Goal: Task Accomplishment & Management: Complete application form

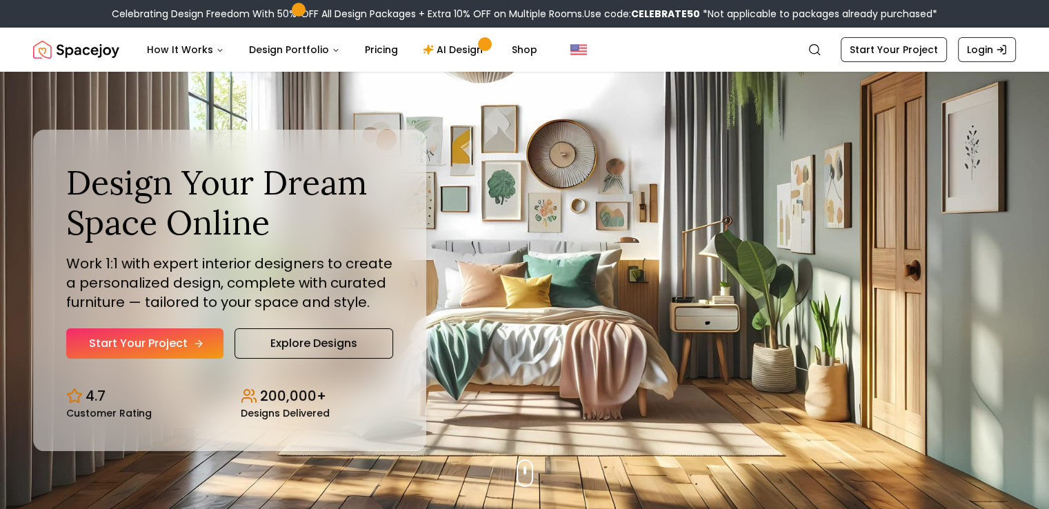
click at [175, 342] on link "Start Your Project" at bounding box center [144, 343] width 157 height 30
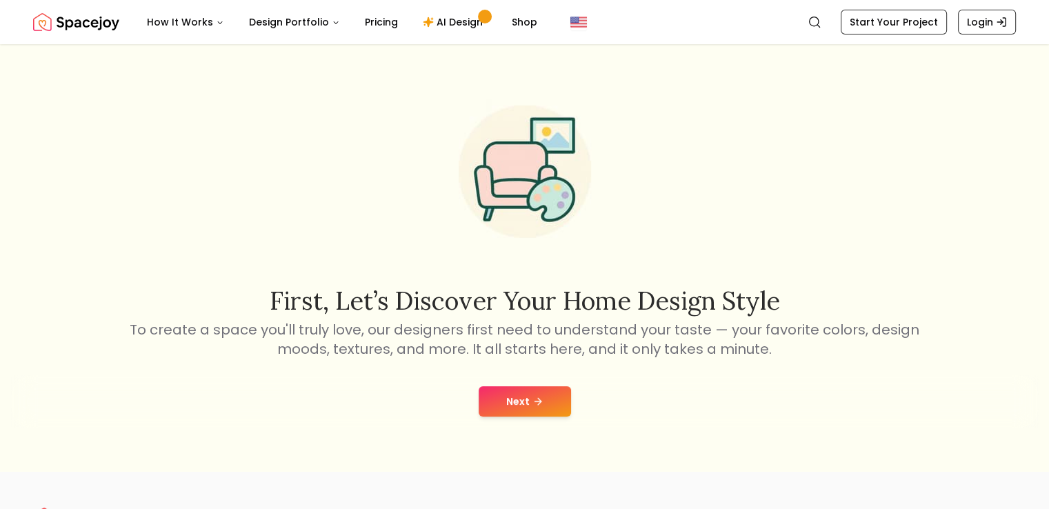
click at [553, 400] on button "Next" at bounding box center [525, 401] width 92 height 30
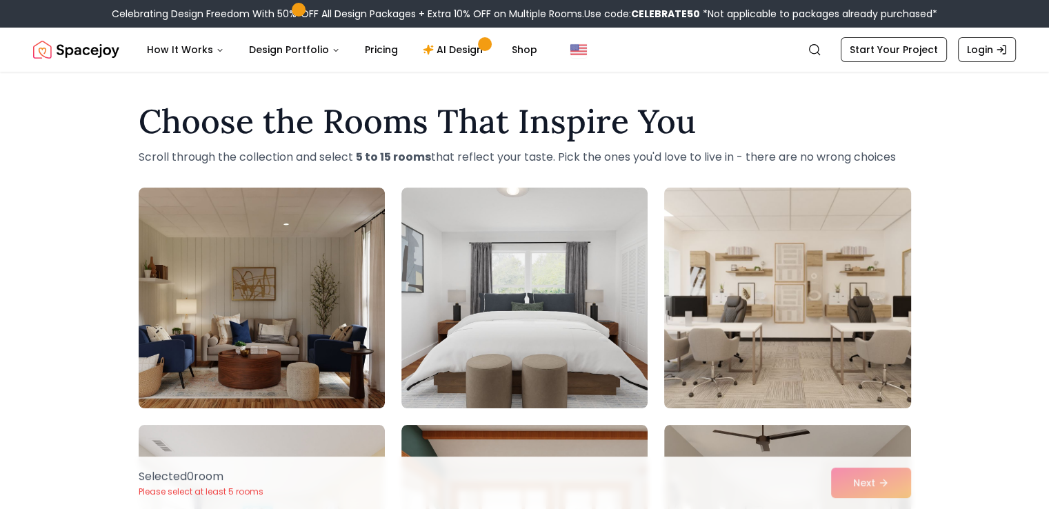
click at [776, 266] on img at bounding box center [787, 298] width 259 height 232
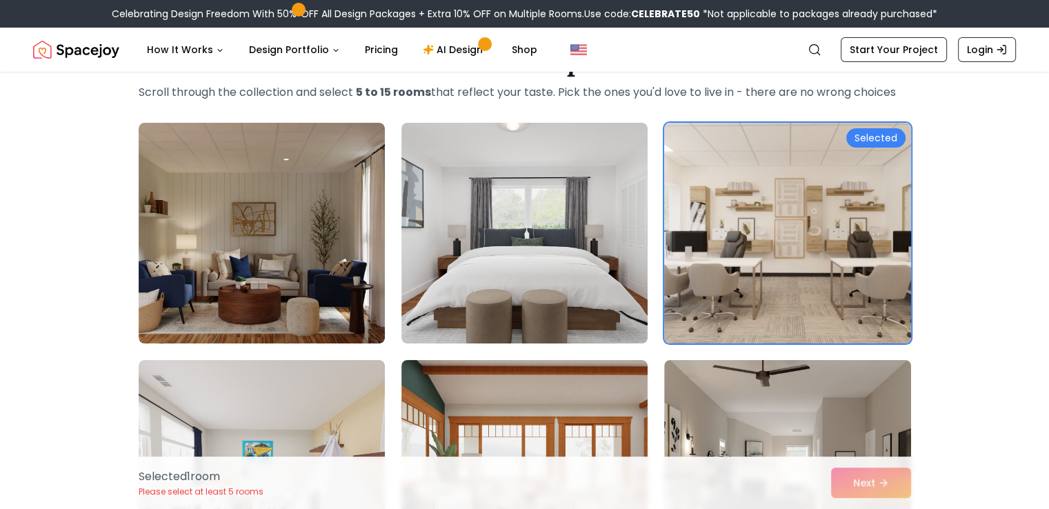
scroll to position [92, 0]
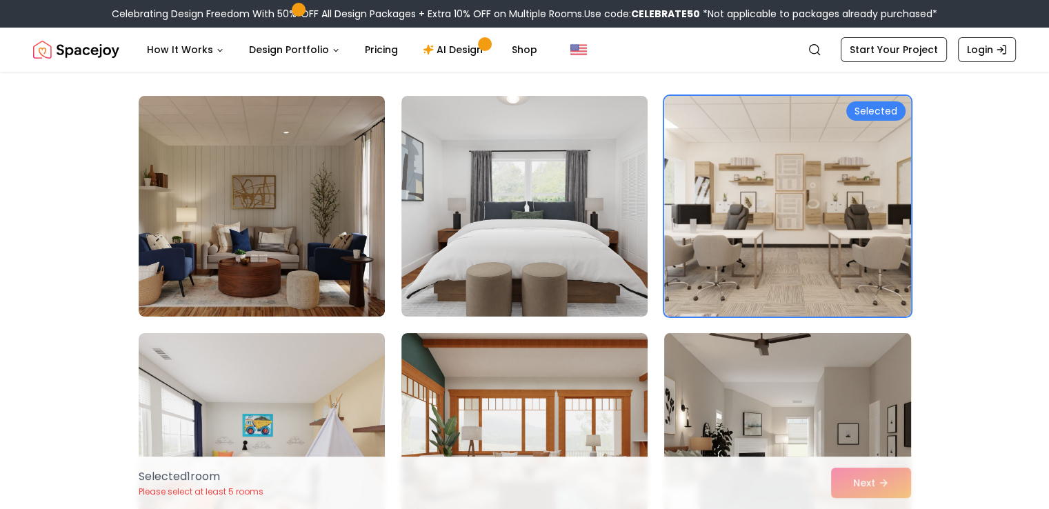
click at [780, 350] on img at bounding box center [787, 444] width 259 height 232
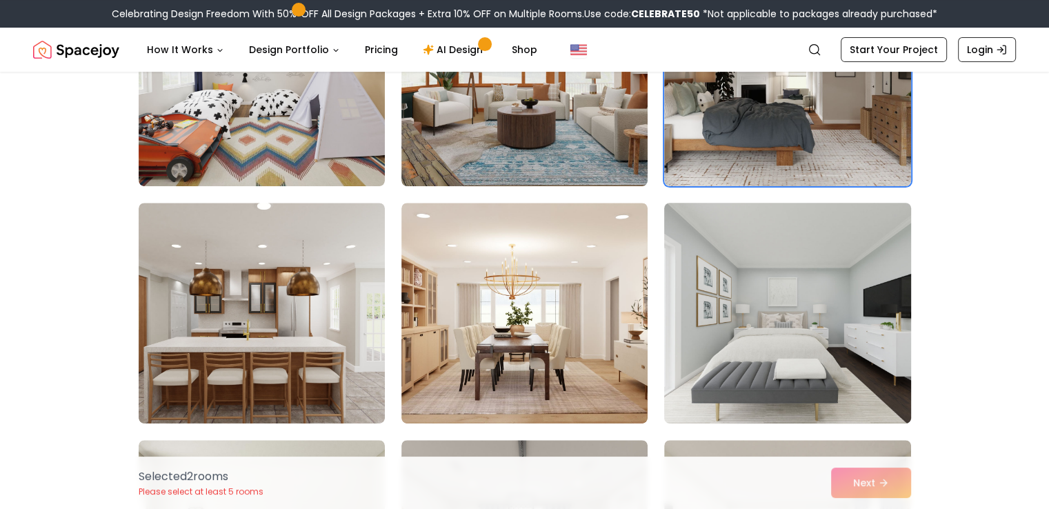
scroll to position [368, 0]
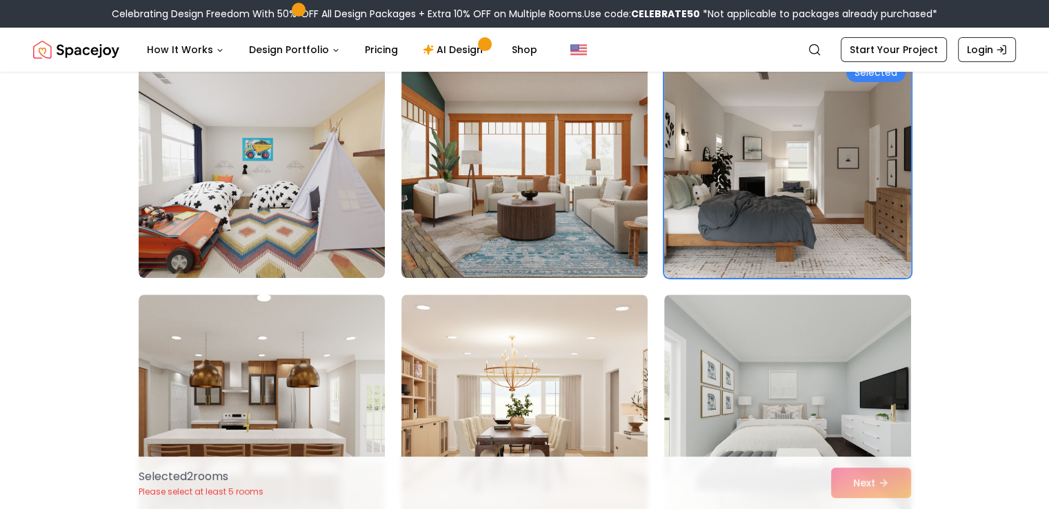
click at [769, 261] on img at bounding box center [787, 168] width 259 height 232
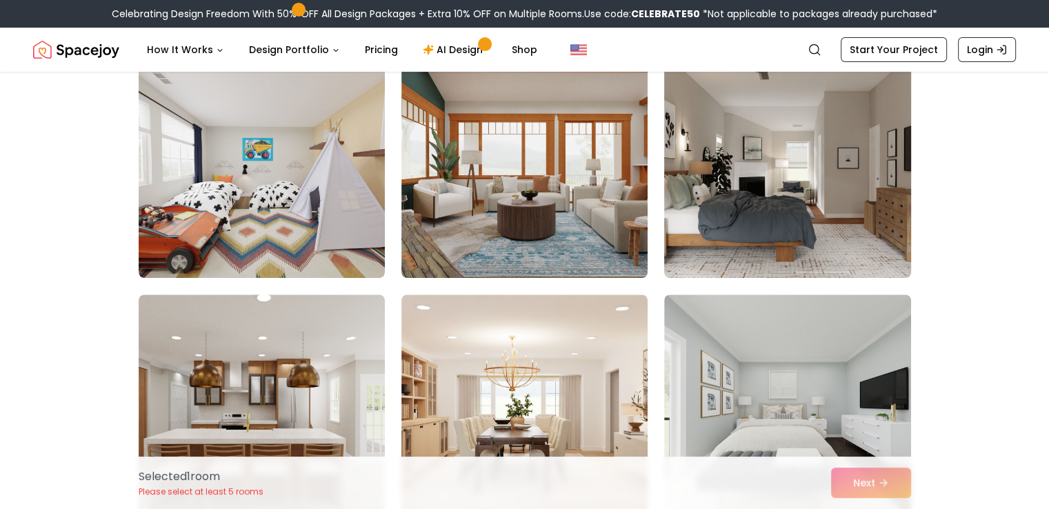
click at [782, 235] on img at bounding box center [787, 168] width 259 height 232
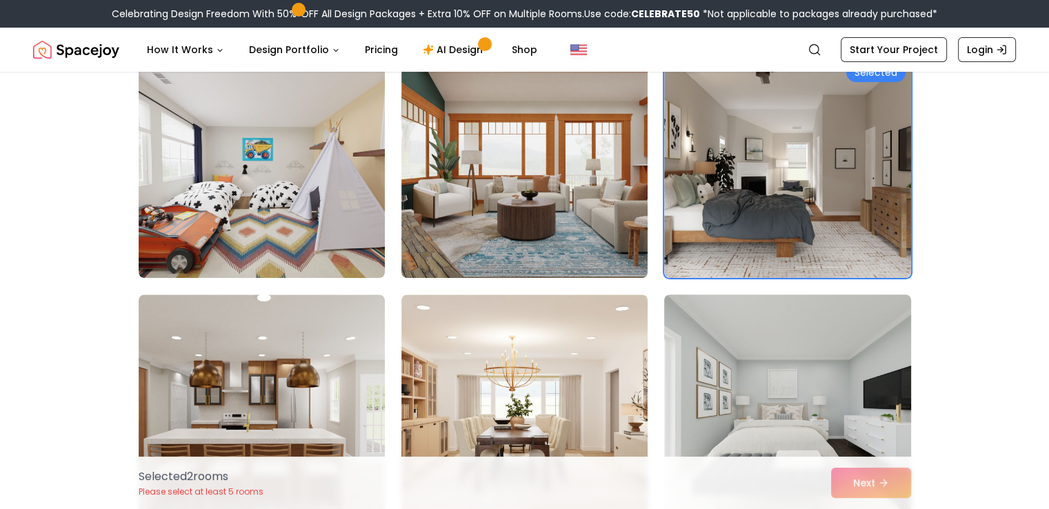
click at [781, 348] on img at bounding box center [787, 405] width 259 height 232
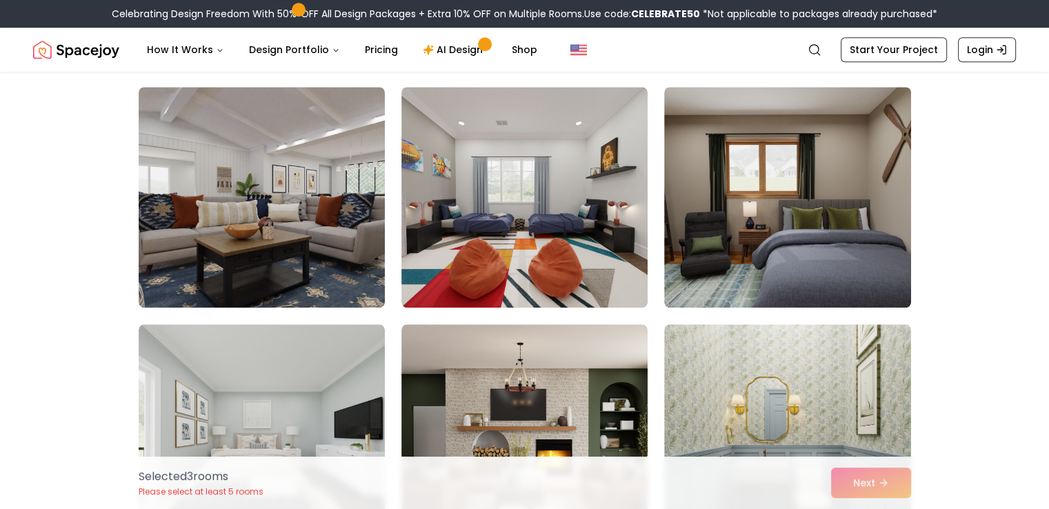
scroll to position [1380, 0]
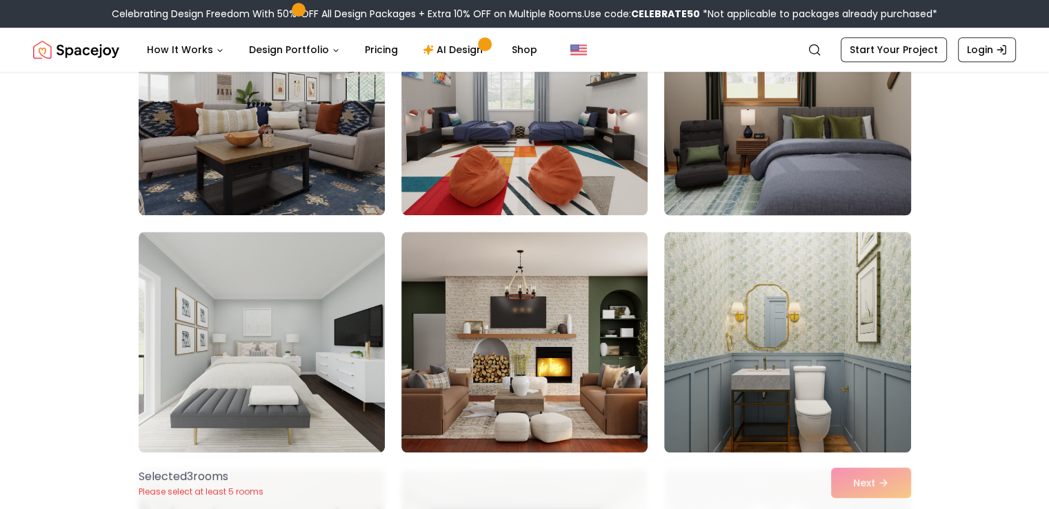
click at [795, 199] on img at bounding box center [787, 105] width 259 height 232
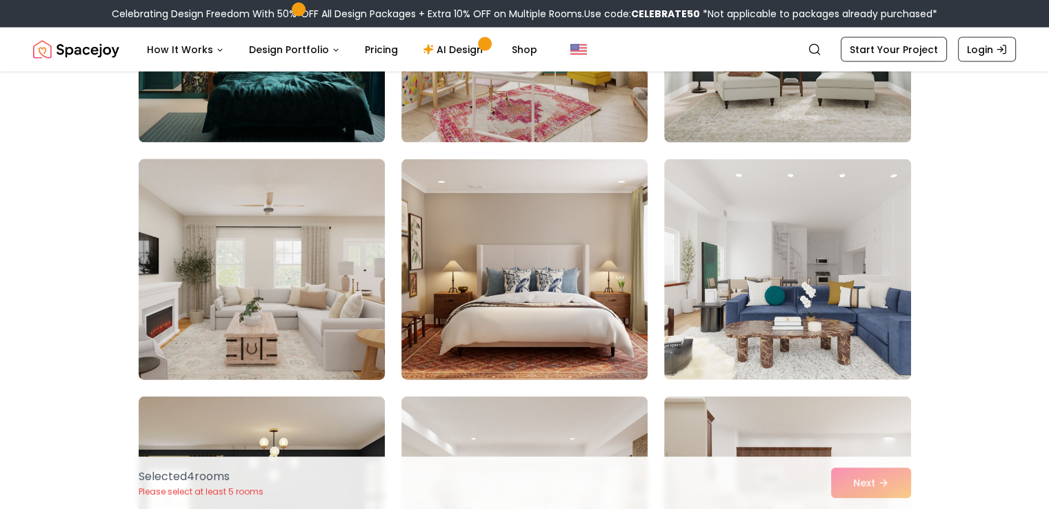
scroll to position [3128, 0]
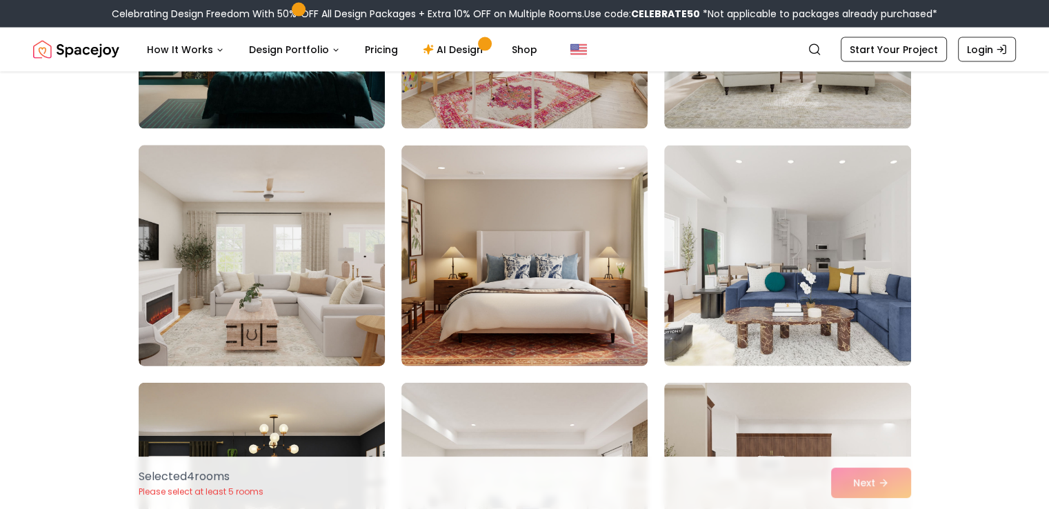
click at [312, 238] on img at bounding box center [261, 256] width 259 height 232
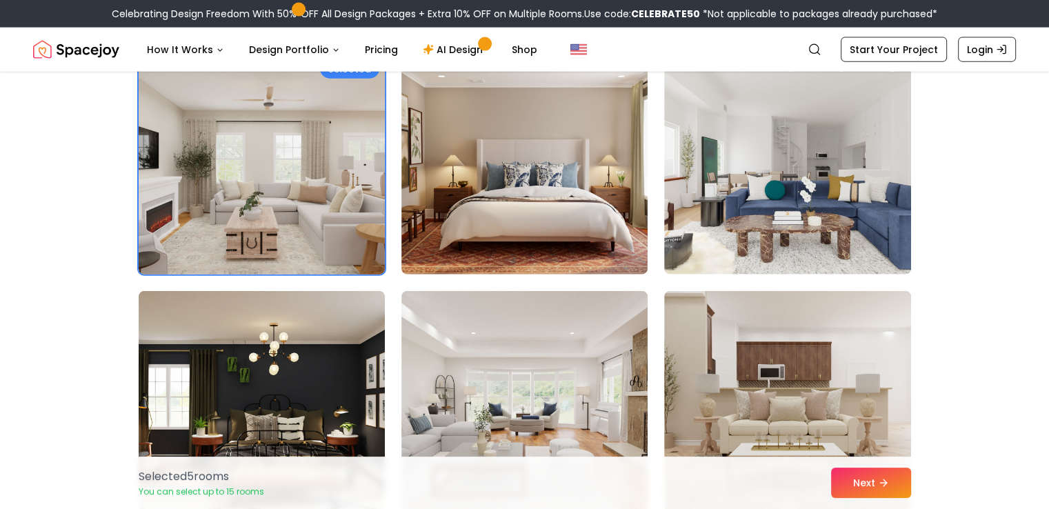
scroll to position [3404, 0]
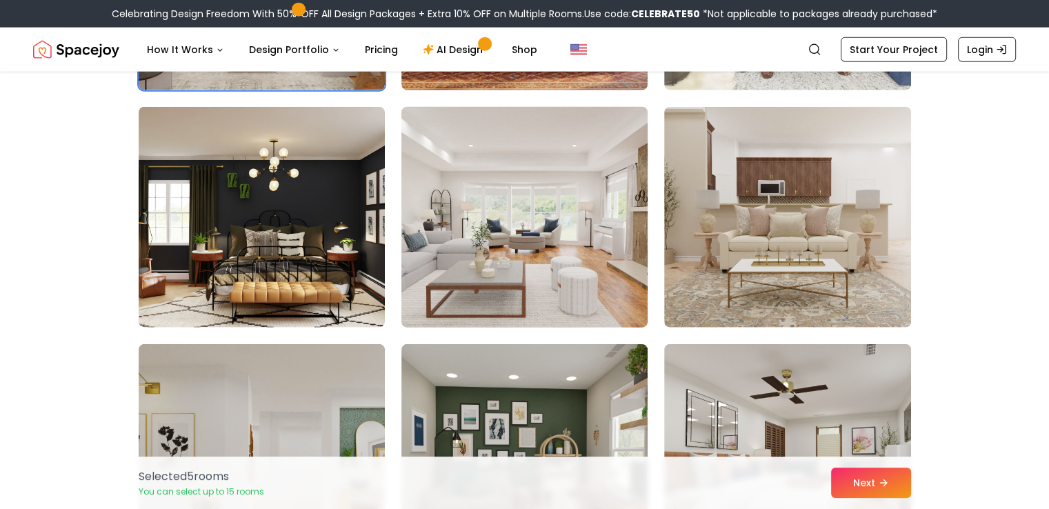
click at [477, 260] on img at bounding box center [524, 217] width 259 height 232
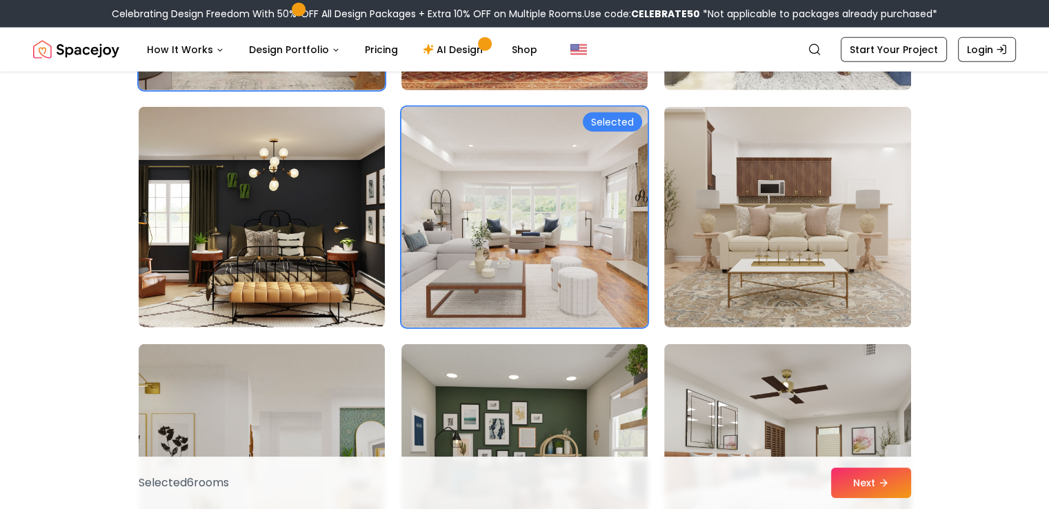
click at [546, 266] on img at bounding box center [524, 217] width 259 height 232
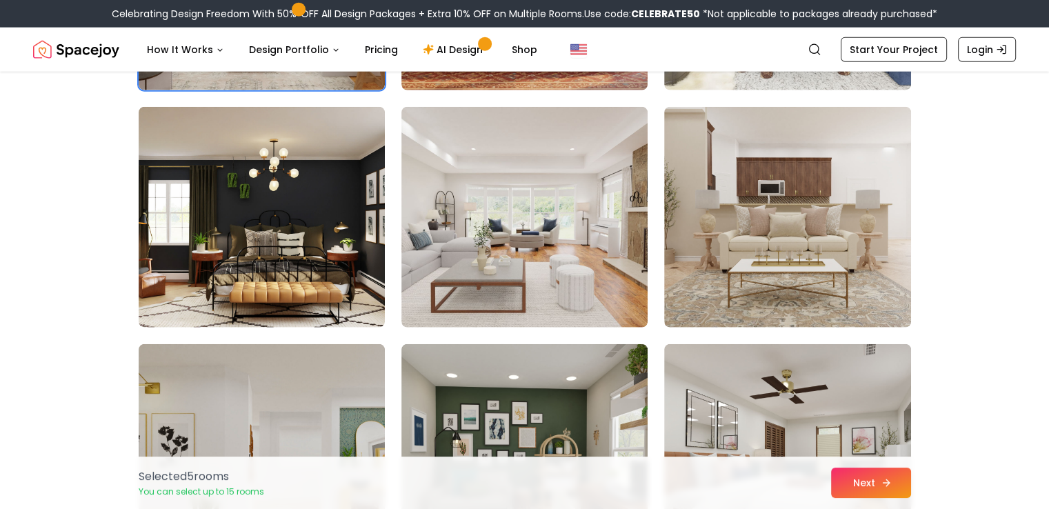
click at [894, 482] on button "Next" at bounding box center [871, 483] width 80 height 30
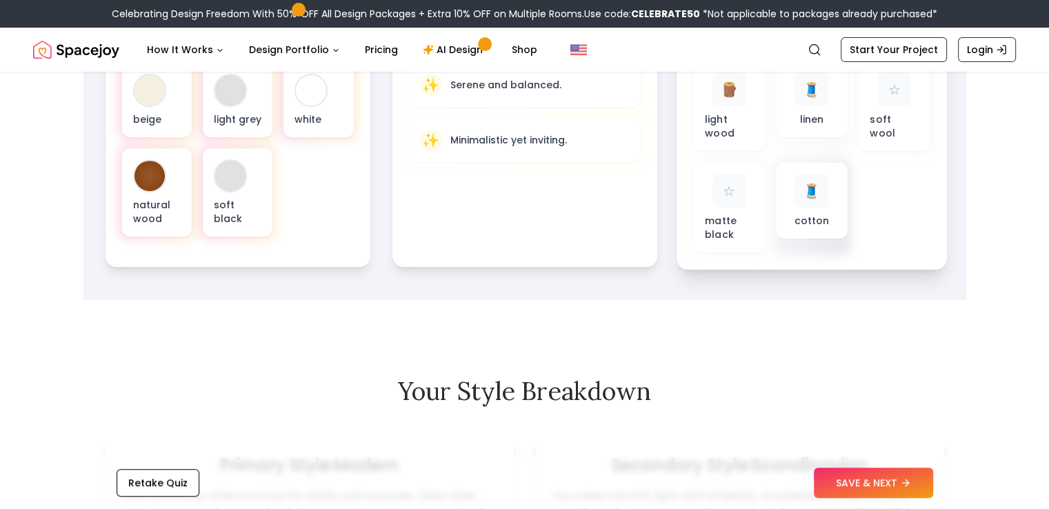
scroll to position [644, 0]
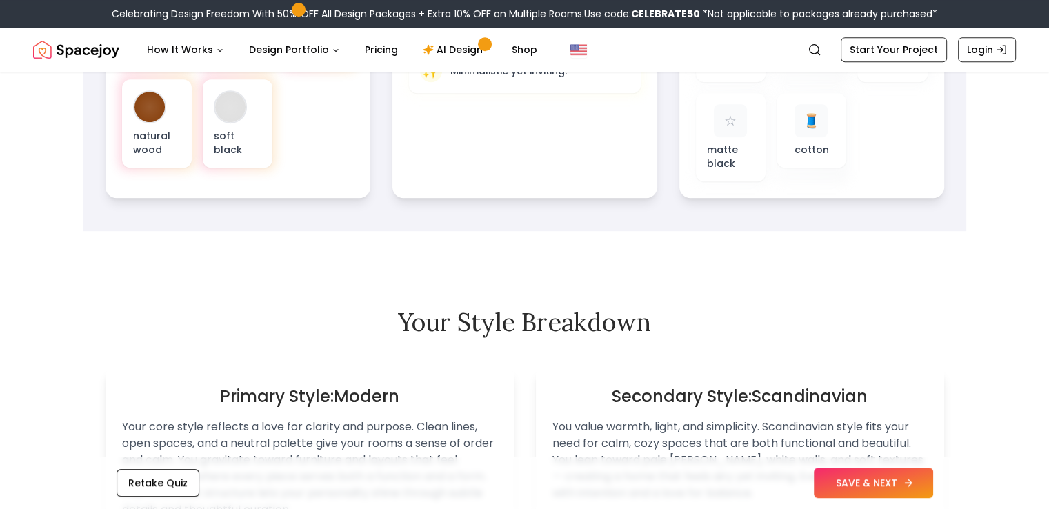
click at [852, 482] on button "SAVE & NEXT" at bounding box center [873, 483] width 119 height 30
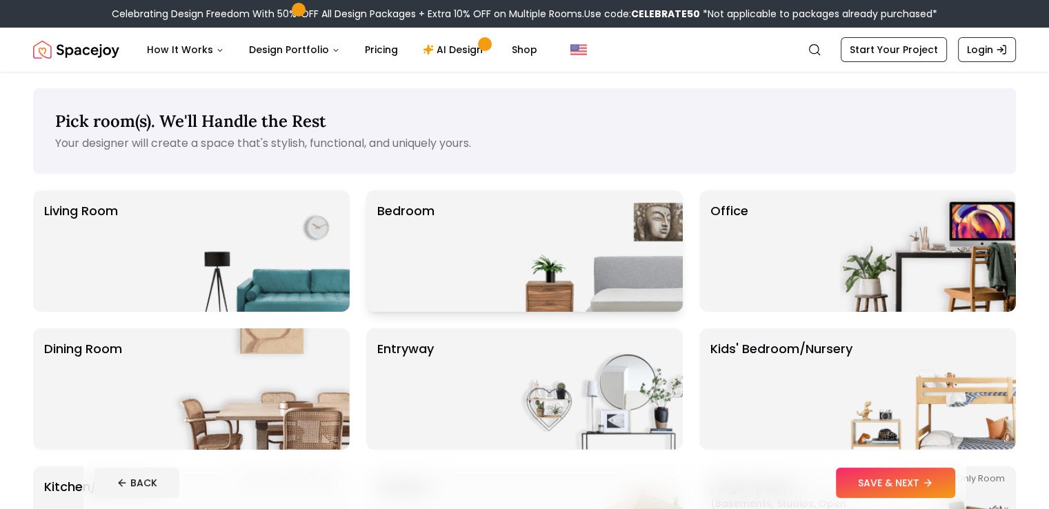
click at [640, 287] on img at bounding box center [594, 250] width 177 height 121
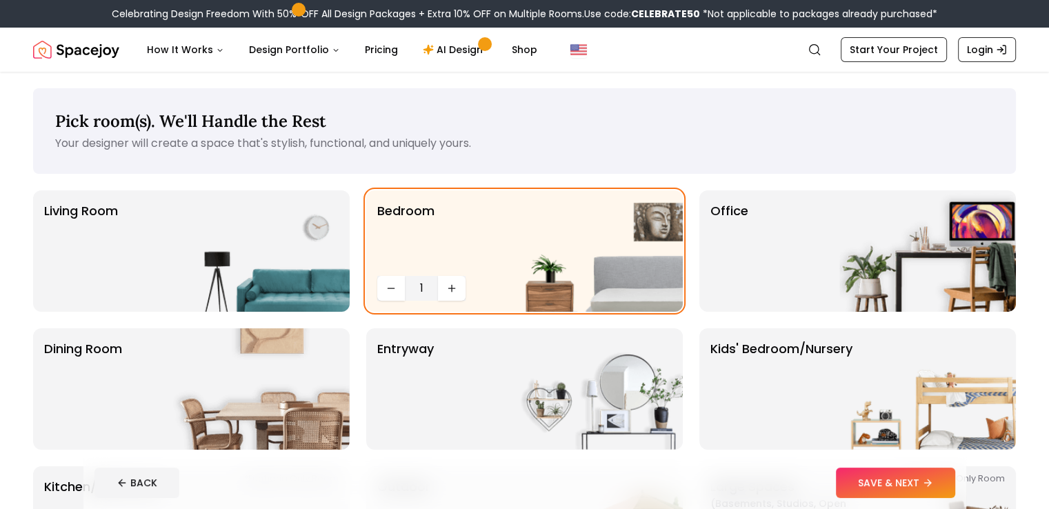
click at [897, 481] on button "SAVE & NEXT" at bounding box center [895, 483] width 119 height 30
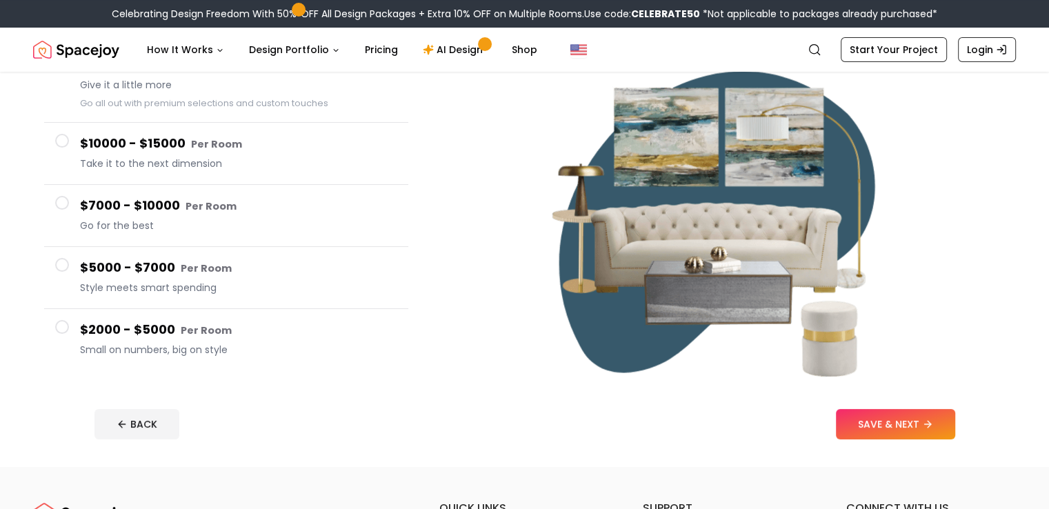
scroll to position [184, 0]
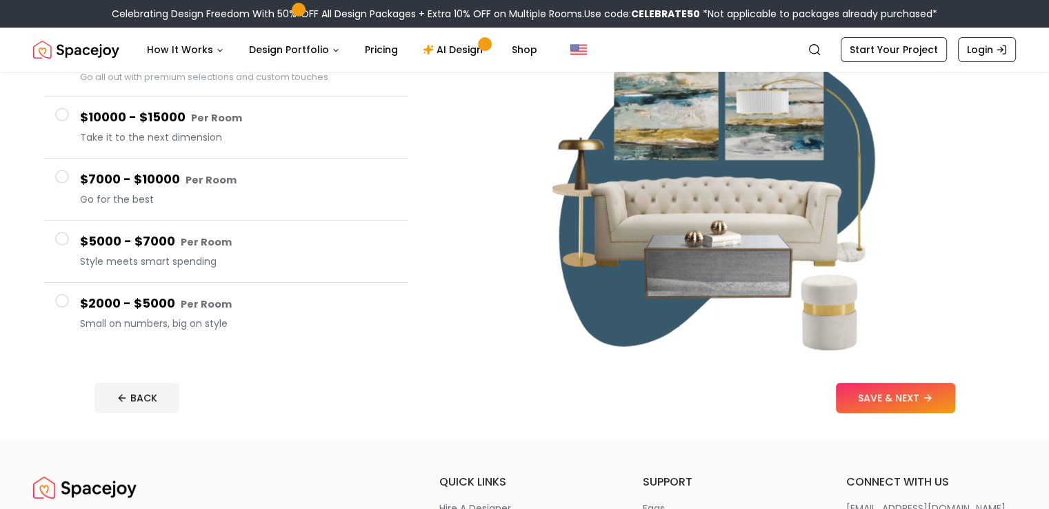
click at [359, 318] on span "Small on numbers, big on style" at bounding box center [238, 324] width 317 height 14
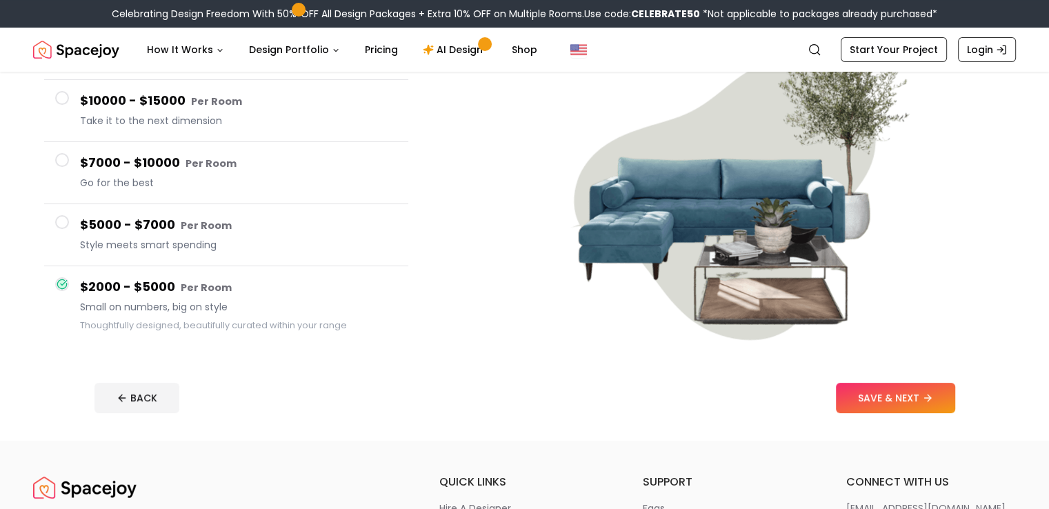
click at [956, 396] on button "SAVE & NEXT" at bounding box center [895, 398] width 119 height 30
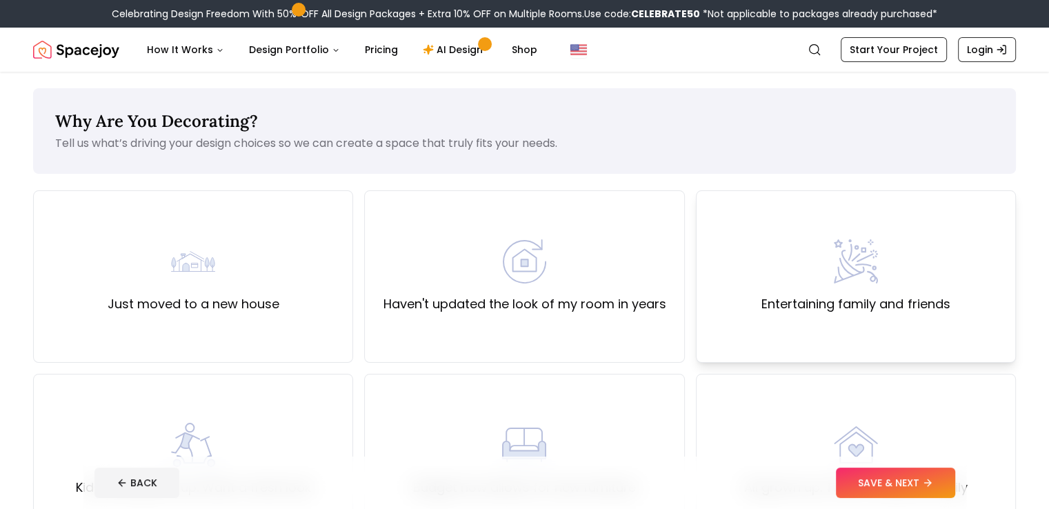
scroll to position [92, 0]
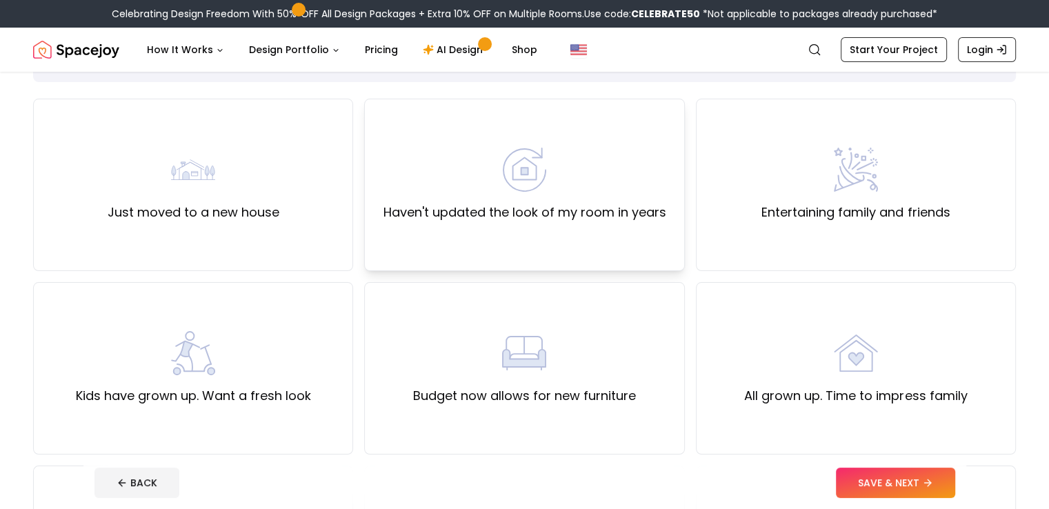
click at [651, 246] on div "Haven't updated the look of my room in years" at bounding box center [524, 185] width 320 height 173
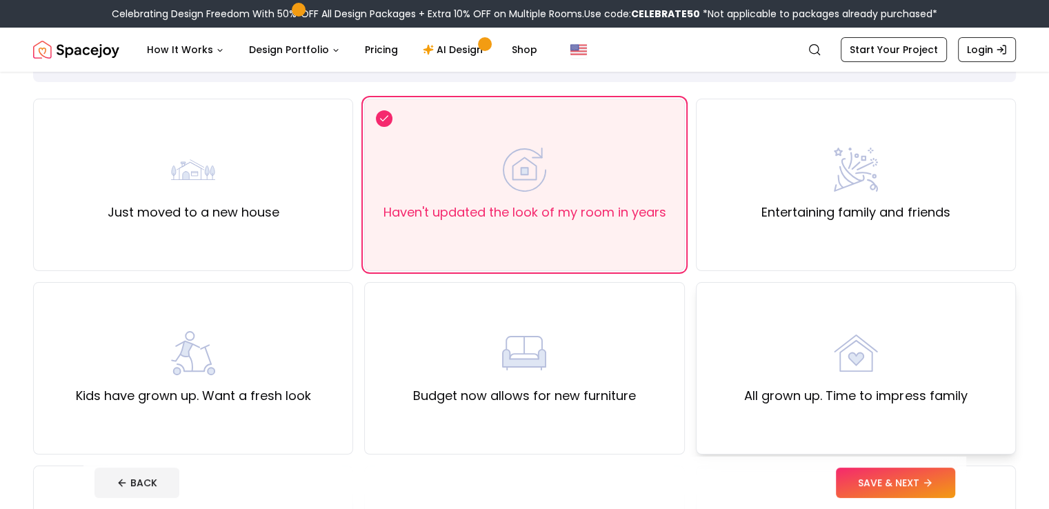
click at [883, 439] on div "All grown up. Time to impress family" at bounding box center [856, 368] width 320 height 173
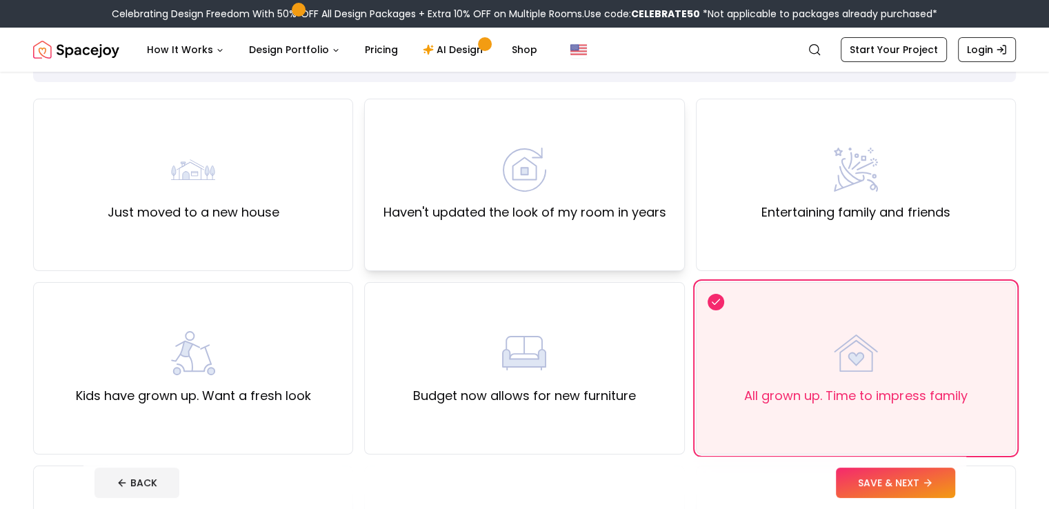
click at [604, 220] on label "Haven't updated the look of my room in years" at bounding box center [524, 212] width 283 height 19
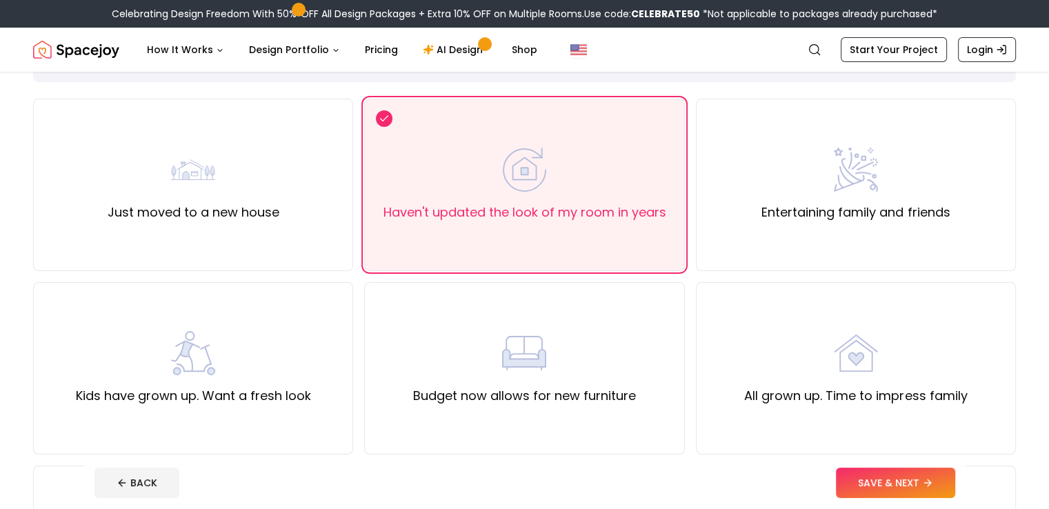
click at [907, 477] on button "SAVE & NEXT" at bounding box center [895, 483] width 119 height 30
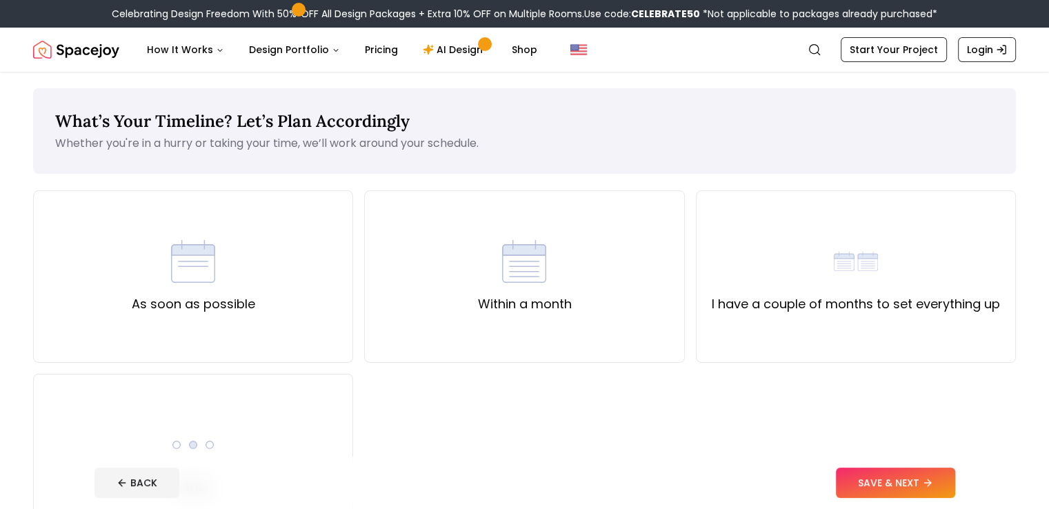
scroll to position [92, 0]
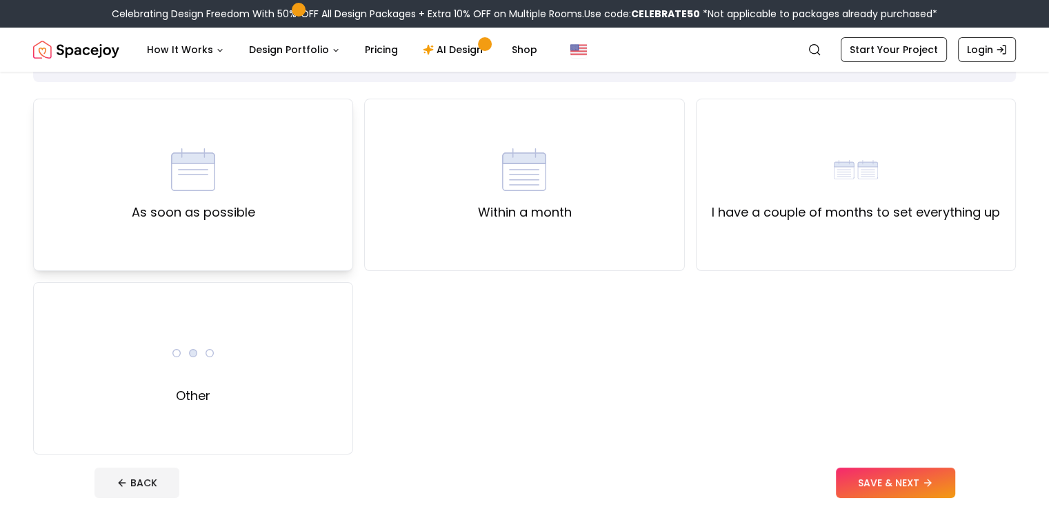
click at [267, 237] on div "As soon as possible" at bounding box center [193, 185] width 320 height 173
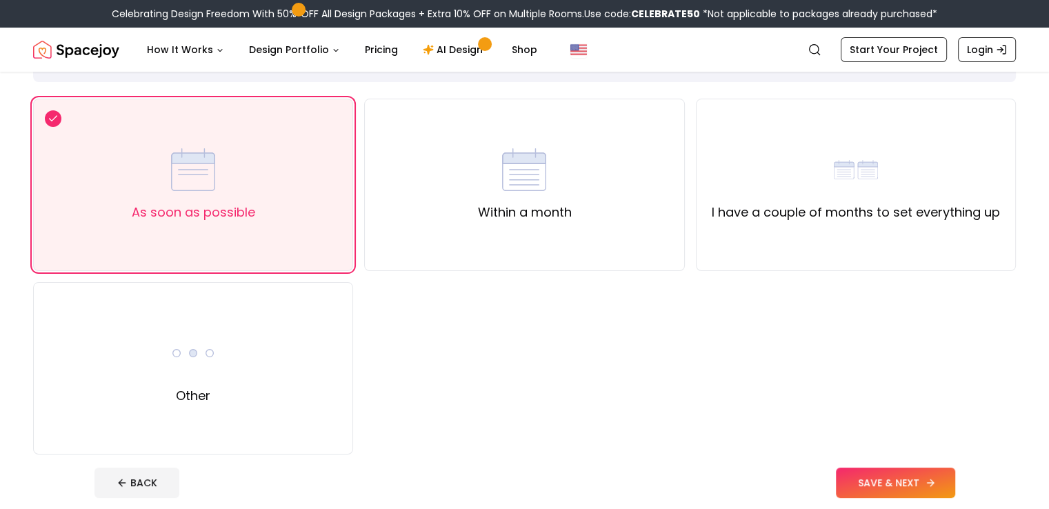
click at [896, 475] on button "SAVE & NEXT" at bounding box center [895, 483] width 119 height 30
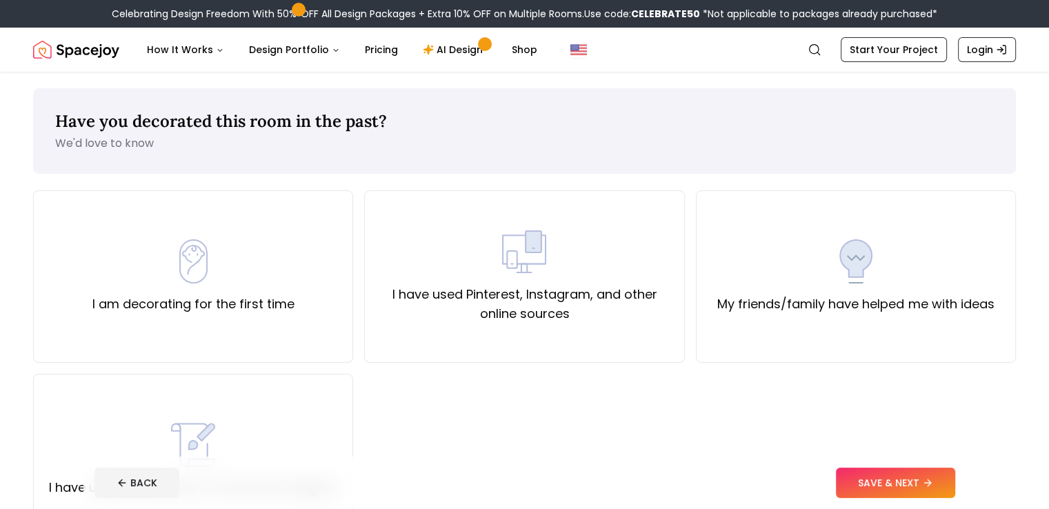
scroll to position [92, 0]
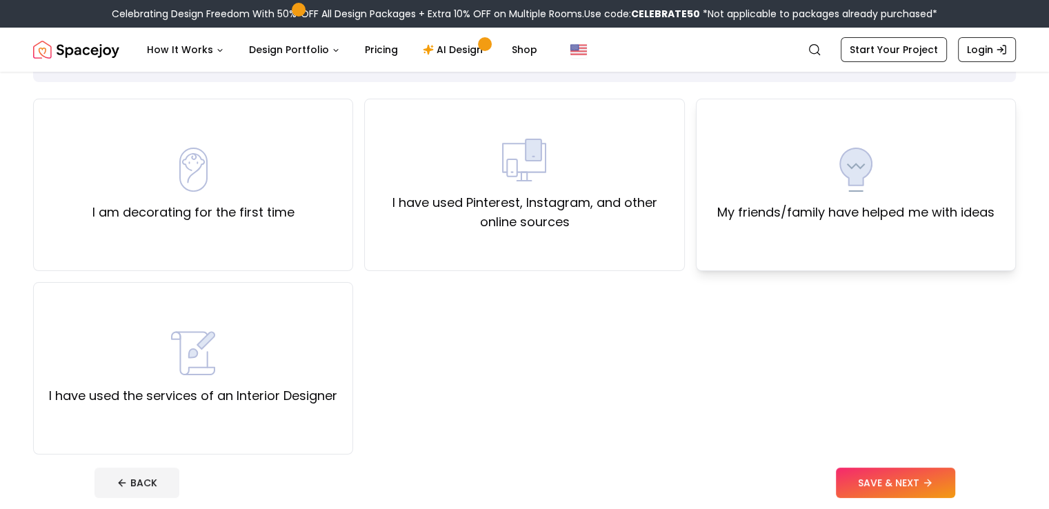
click at [764, 252] on div "My friends/family have helped me with ideas" at bounding box center [856, 185] width 320 height 173
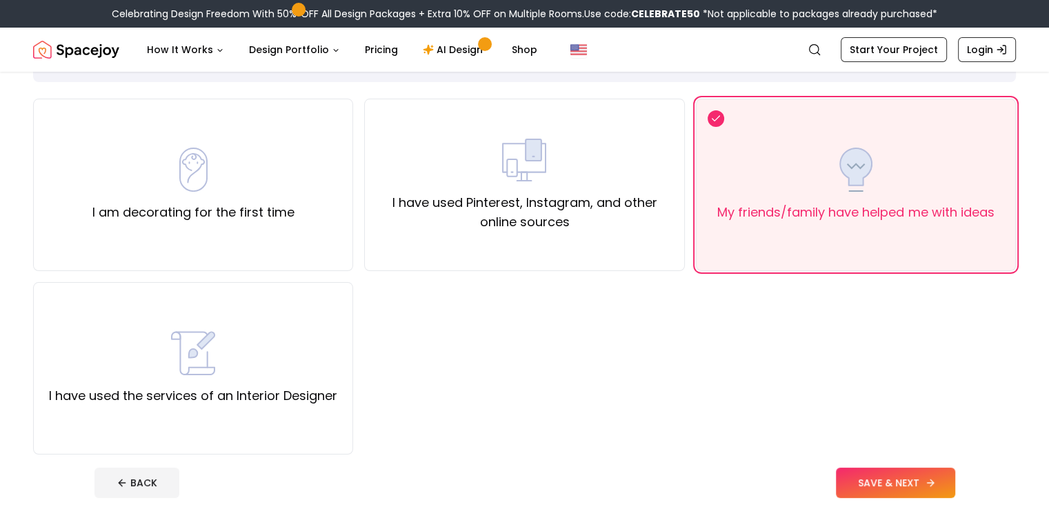
click at [915, 480] on button "SAVE & NEXT" at bounding box center [895, 483] width 119 height 30
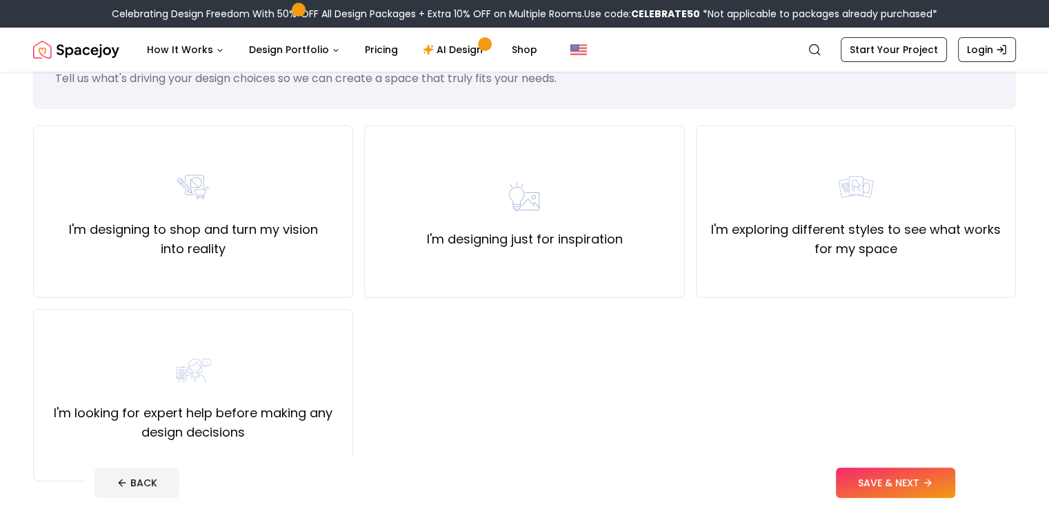
scroll to position [92, 0]
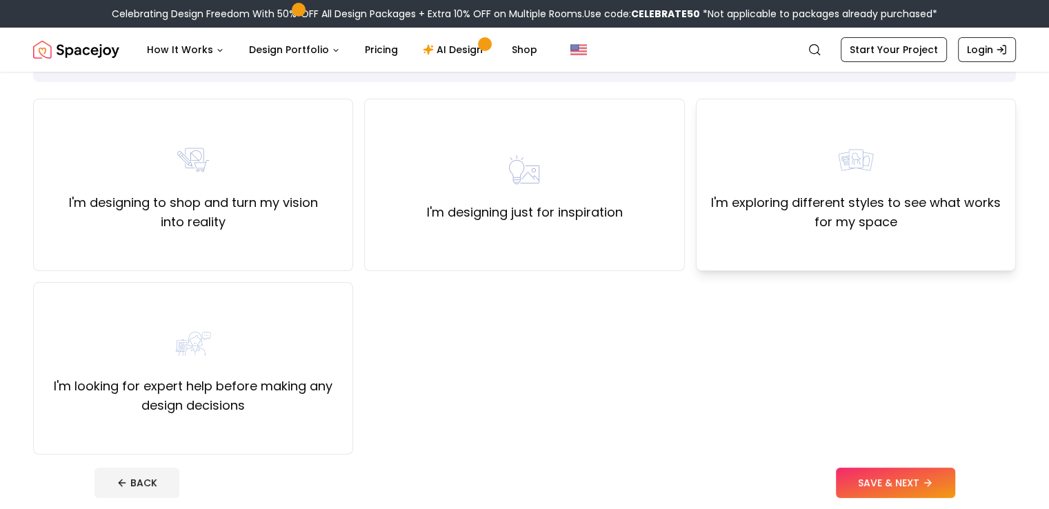
click at [781, 240] on div "I'm exploring different styles to see what works for my space" at bounding box center [856, 185] width 320 height 173
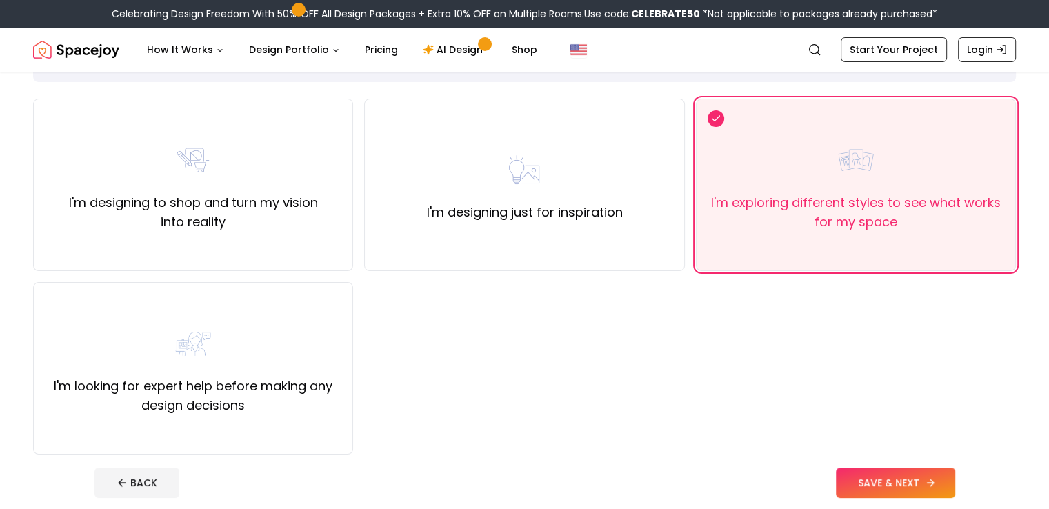
click at [941, 482] on button "SAVE & NEXT" at bounding box center [895, 483] width 119 height 30
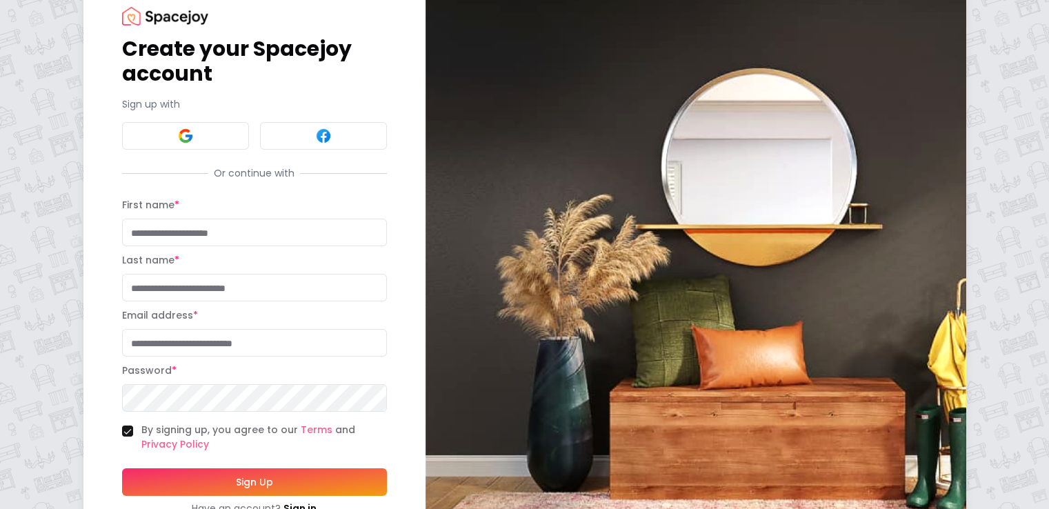
scroll to position [17, 0]
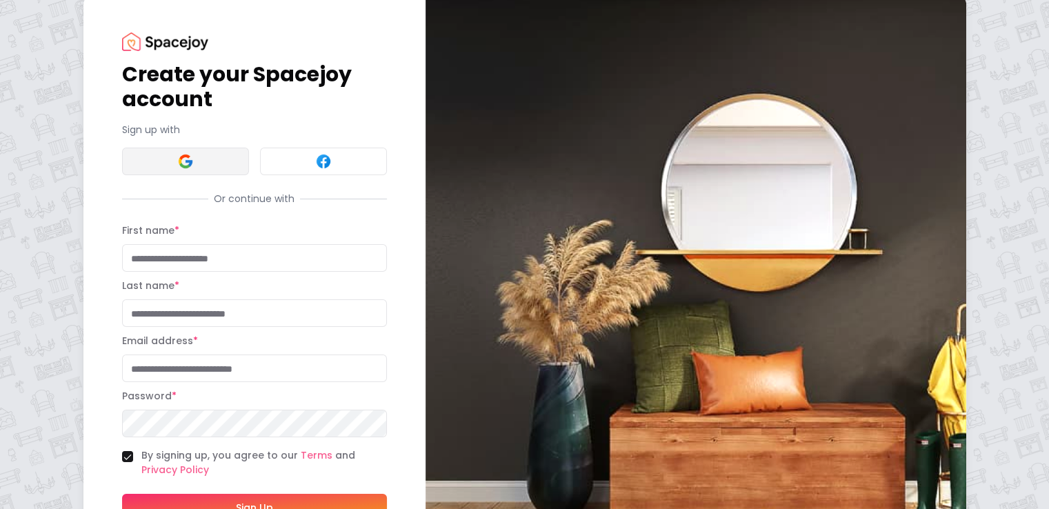
click at [173, 173] on button at bounding box center [185, 162] width 127 height 28
